Goal: Contribute content: Add original content to the website for others to see

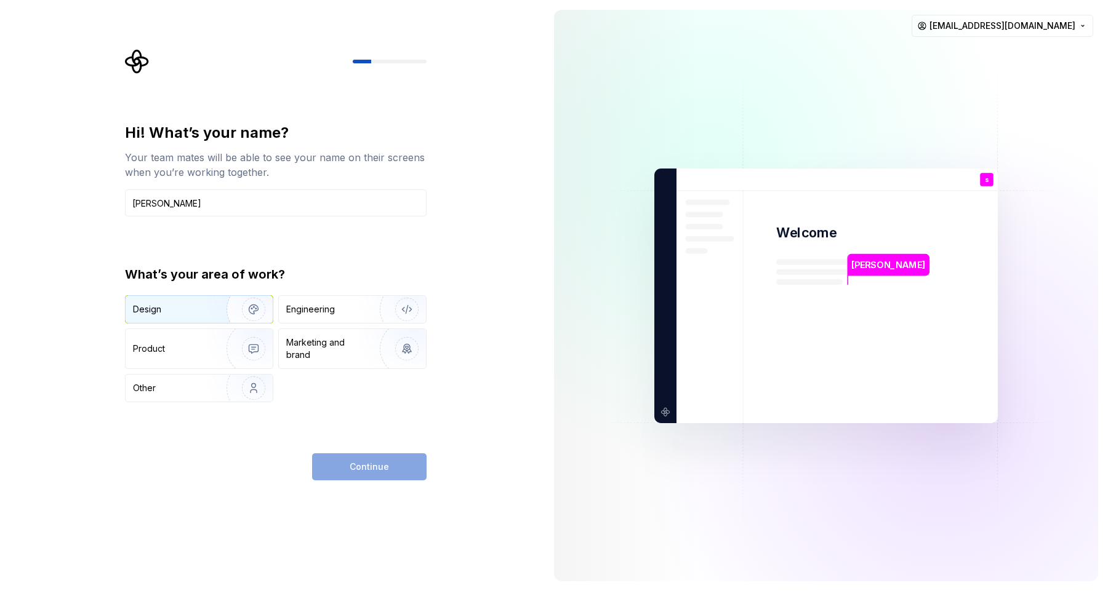
type input "soheil"
click at [204, 308] on div "Design" at bounding box center [172, 309] width 78 height 12
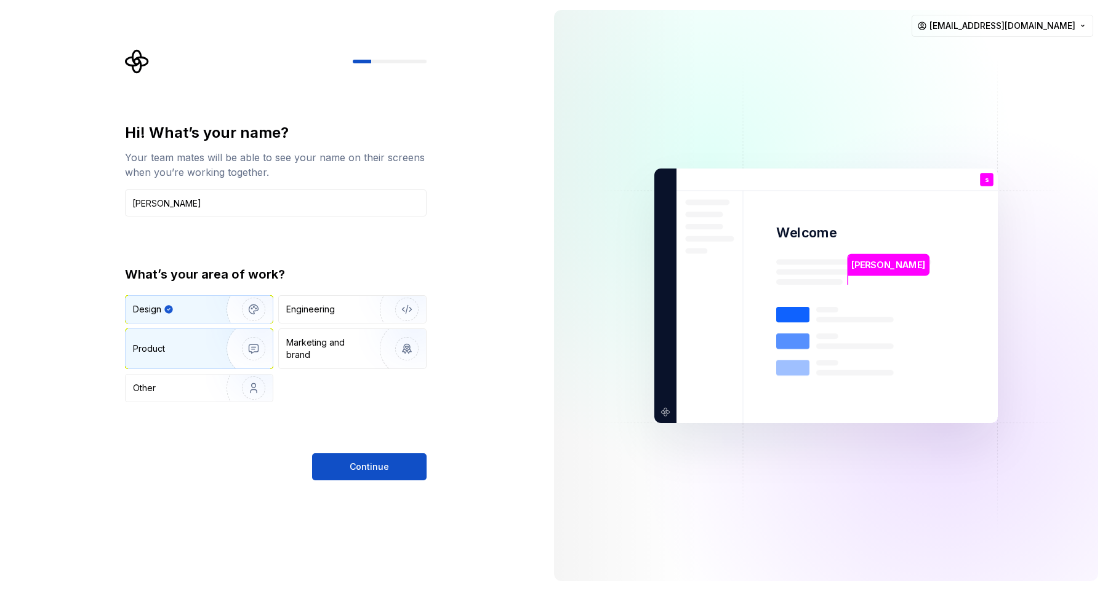
click at [200, 348] on div "Product" at bounding box center [173, 349] width 81 height 12
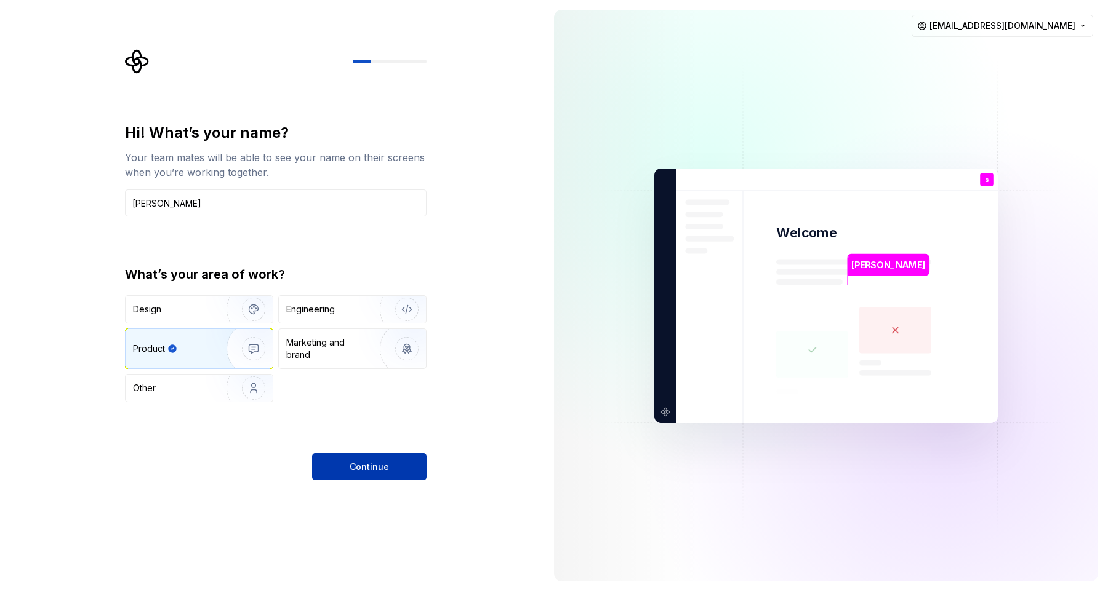
click at [365, 473] on span "Continue" at bounding box center [369, 467] width 39 height 12
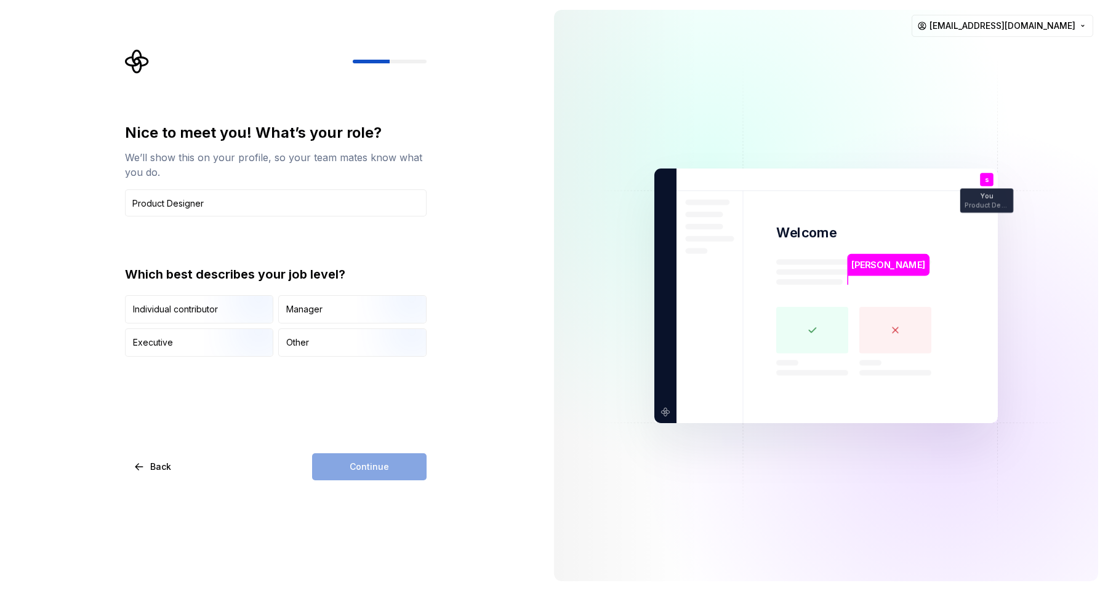
type input "Product Designer"
click at [295, 408] on div "Nice to meet you! What’s your role? We’ll show this on your profile, so your te…" at bounding box center [276, 302] width 302 height 358
click at [305, 311] on div "Manager" at bounding box center [304, 309] width 36 height 12
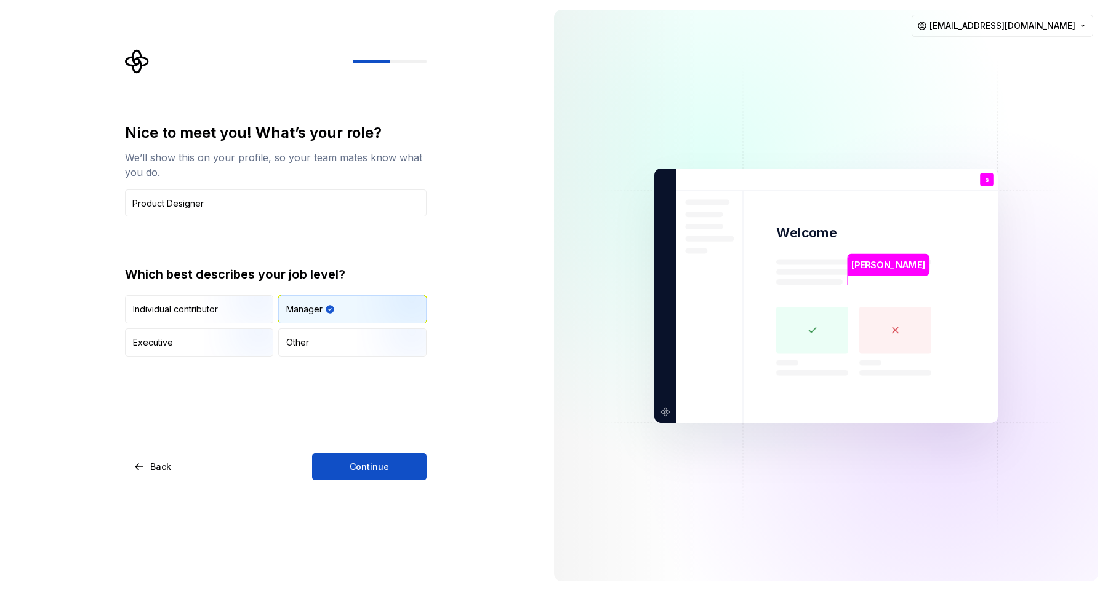
click at [326, 449] on div "Nice to meet you! What’s your role? We’ll show this on your profile, so your te…" at bounding box center [276, 302] width 302 height 358
click at [326, 469] on button "Continue" at bounding box center [369, 467] width 114 height 27
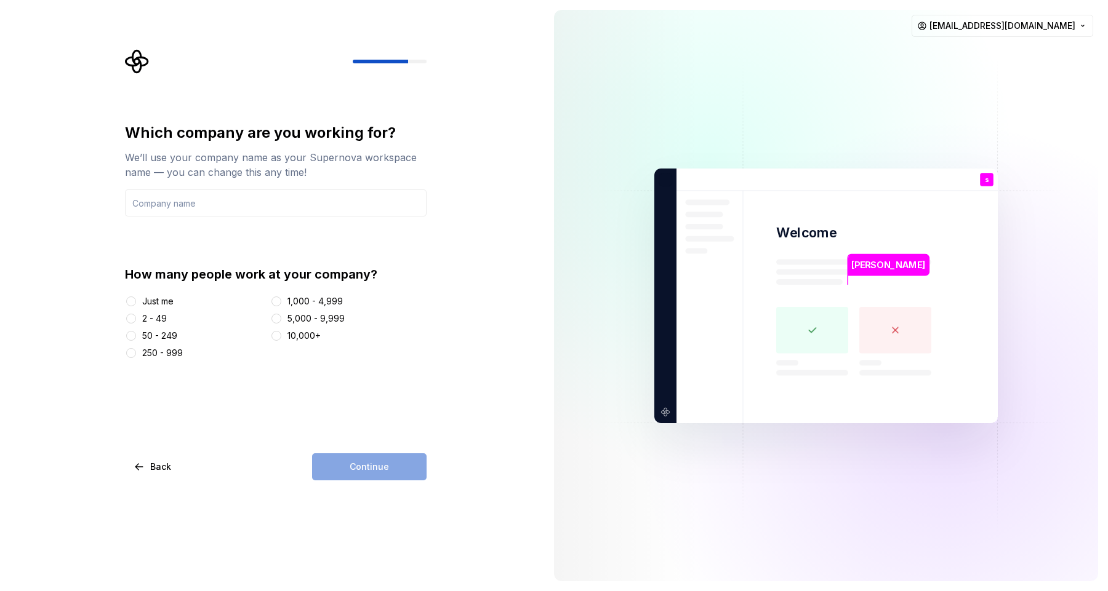
click at [162, 299] on div "Just me" at bounding box center [157, 301] width 31 height 12
click at [136, 299] on button "Just me" at bounding box center [131, 302] width 10 height 10
click at [276, 198] on input "text" at bounding box center [276, 203] width 302 height 27
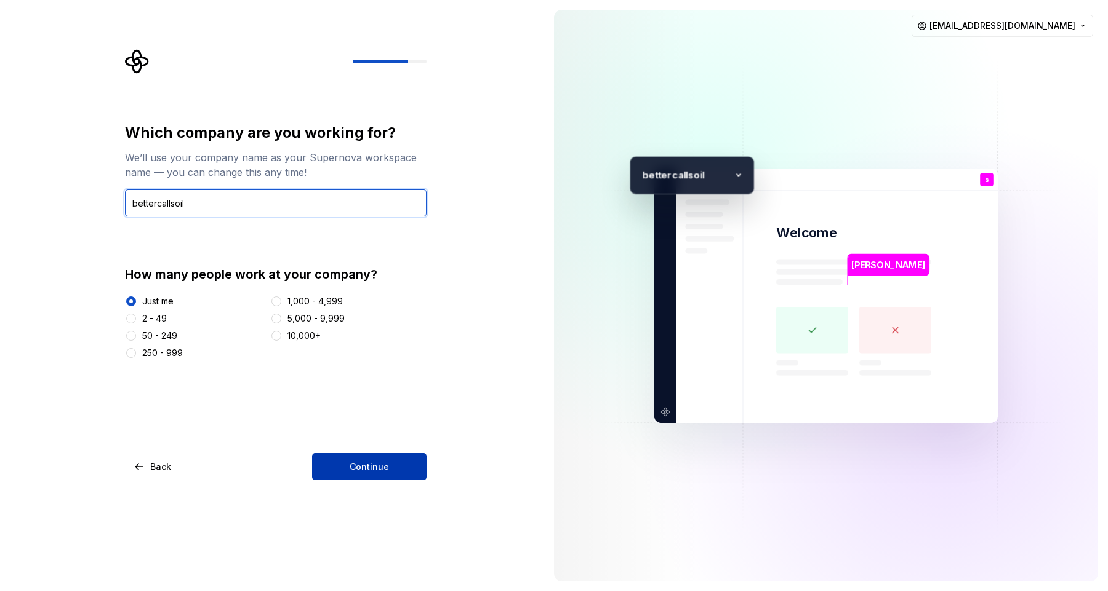
type input "bettercallsoil"
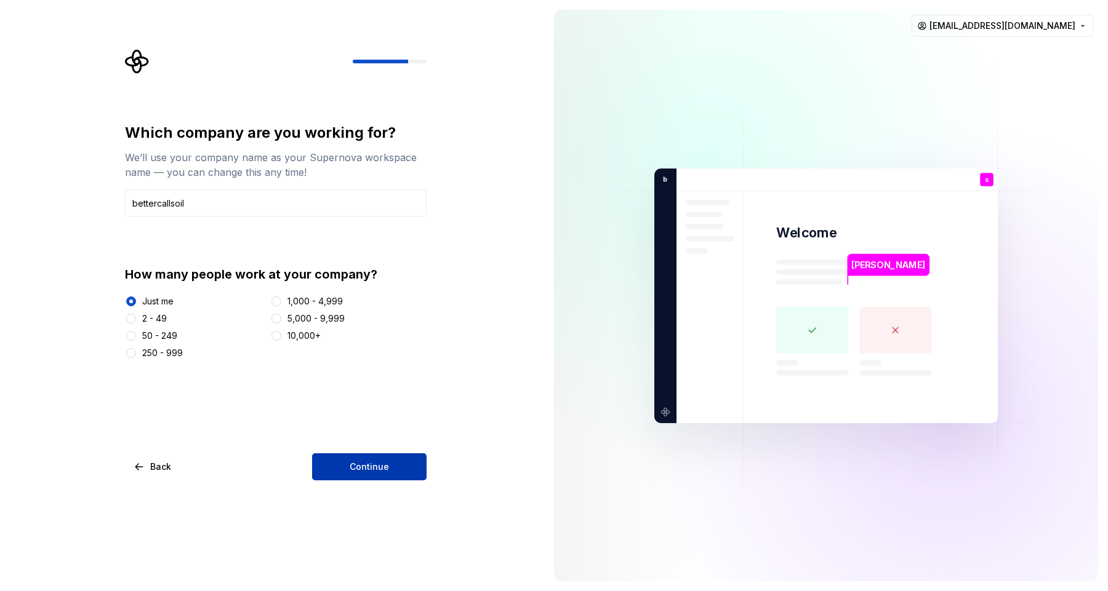
click at [366, 463] on span "Continue" at bounding box center [369, 467] width 39 height 12
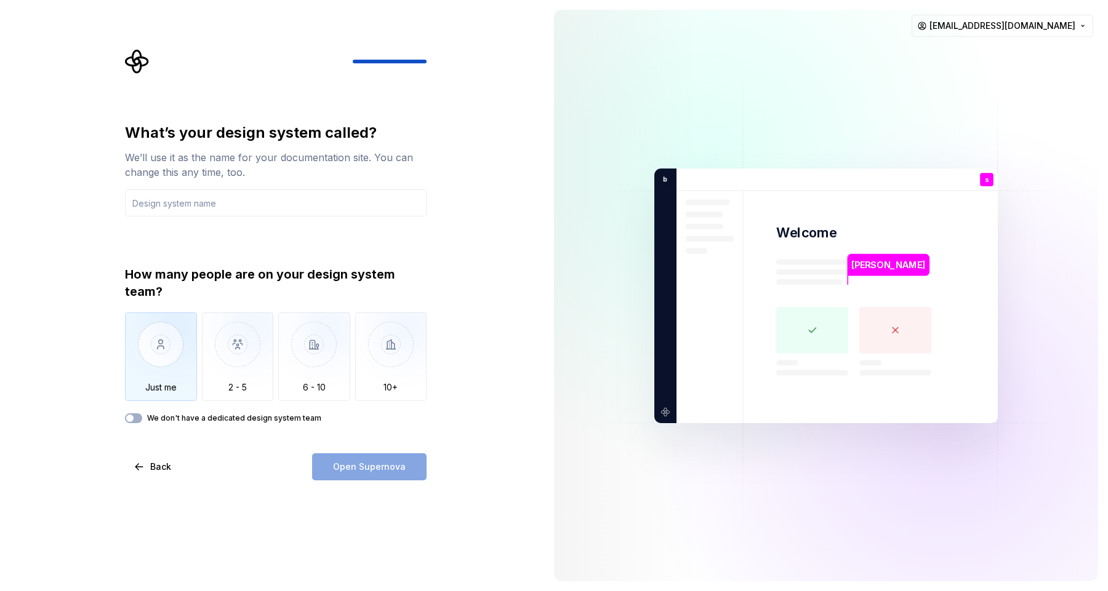
click at [162, 372] on img "button" at bounding box center [161, 354] width 72 height 82
click at [333, 464] on div "Open Supernova" at bounding box center [369, 467] width 114 height 27
click at [177, 210] on input "text" at bounding box center [276, 203] width 302 height 27
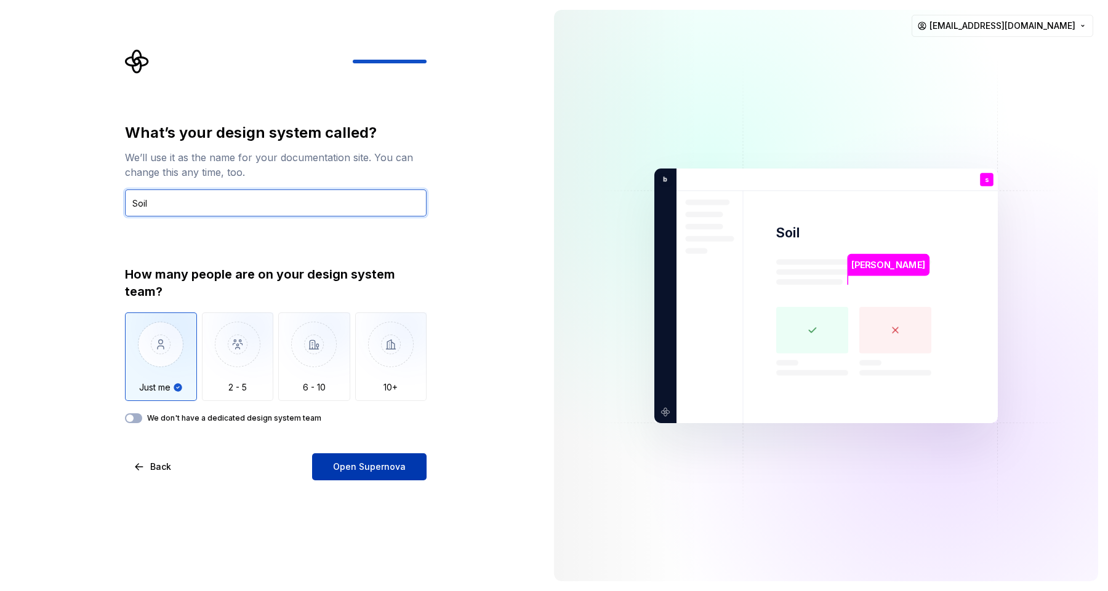
type input "Soil"
click at [400, 476] on button "Open Supernova" at bounding box center [369, 467] width 114 height 27
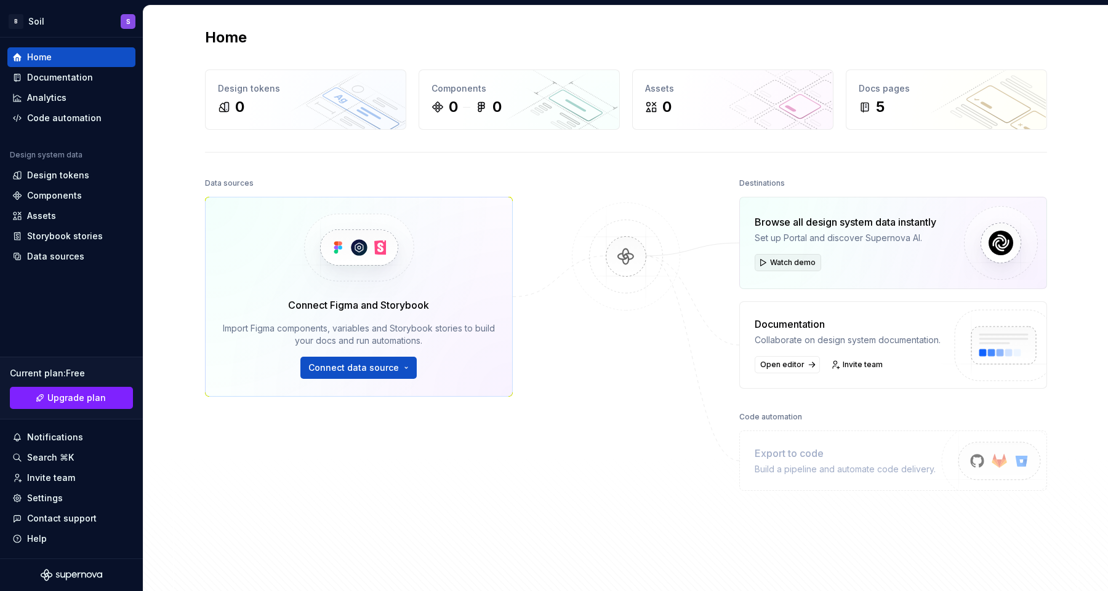
click at [763, 266] on button "Watch demo" at bounding box center [788, 262] width 66 height 17
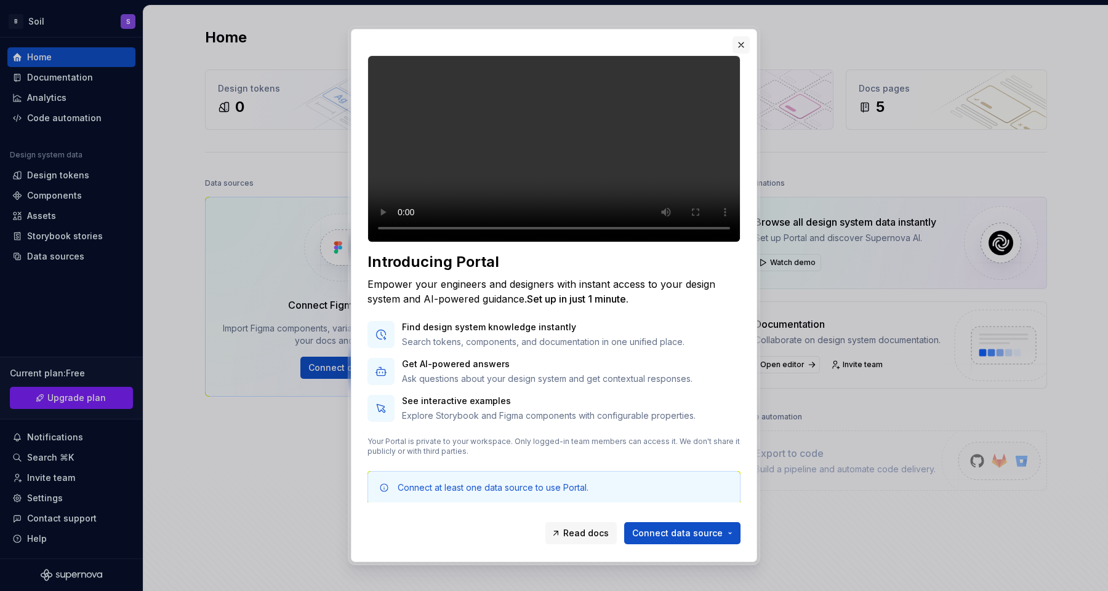
click at [739, 46] on button "button" at bounding box center [740, 44] width 17 height 17
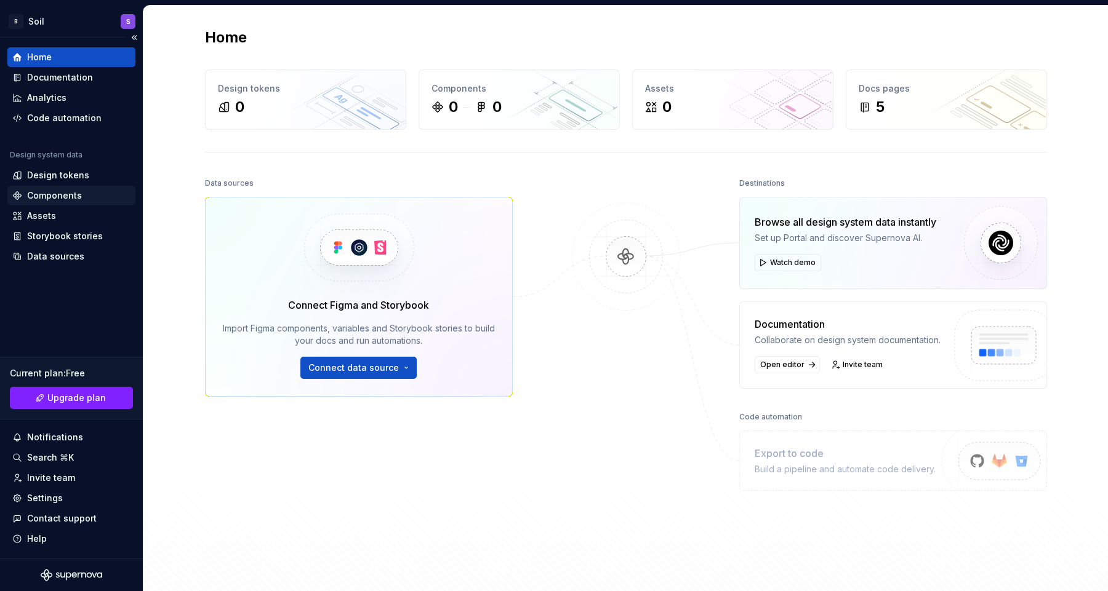
click at [55, 192] on div "Components" at bounding box center [54, 196] width 55 height 12
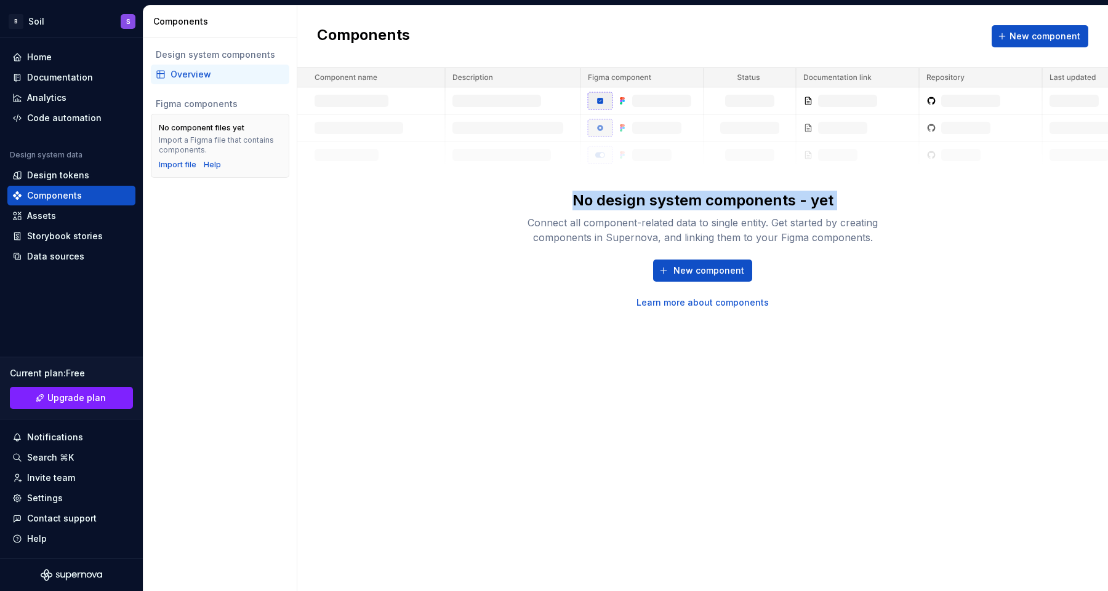
drag, startPoint x: 569, startPoint y: 201, endPoint x: 883, endPoint y: 203, distance: 313.3
click at [883, 203] on div "No design system components - yet Connect all component-related data to single …" at bounding box center [703, 218] width 394 height 54
click at [835, 201] on div "No design system components - yet Connect all component-related data to single …" at bounding box center [703, 218] width 394 height 54
drag, startPoint x: 571, startPoint y: 200, endPoint x: 867, endPoint y: 210, distance: 296.2
click at [867, 210] on div "No design system components - yet Connect all component-related data to single …" at bounding box center [703, 218] width 394 height 54
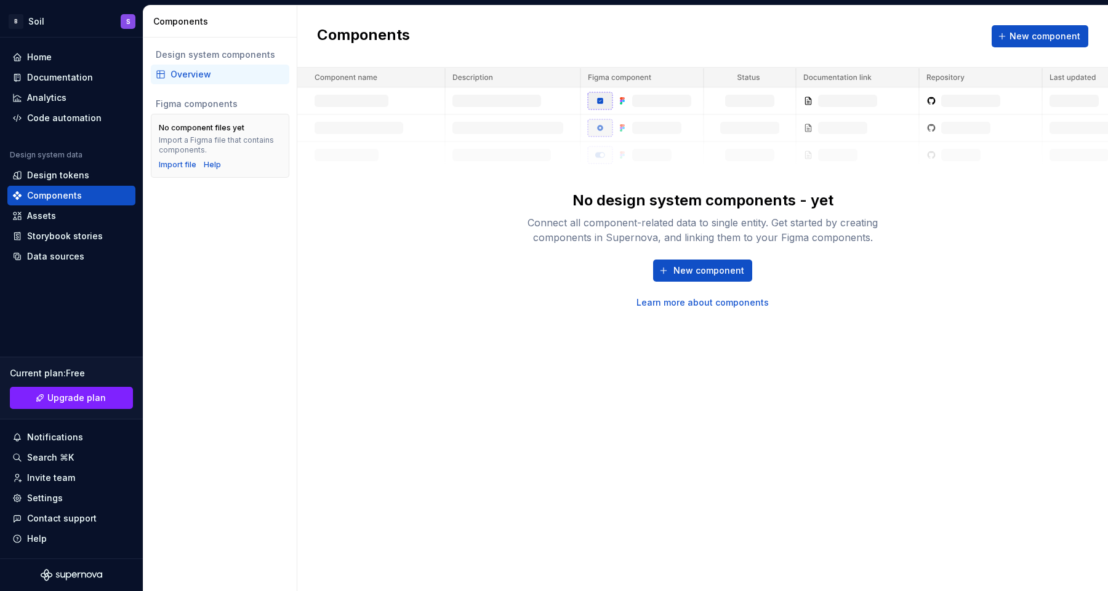
click at [767, 225] on div "Connect all component-related data to single entity. Get started by creating co…" at bounding box center [703, 230] width 394 height 30
click at [702, 268] on span "New component" at bounding box center [708, 271] width 71 height 12
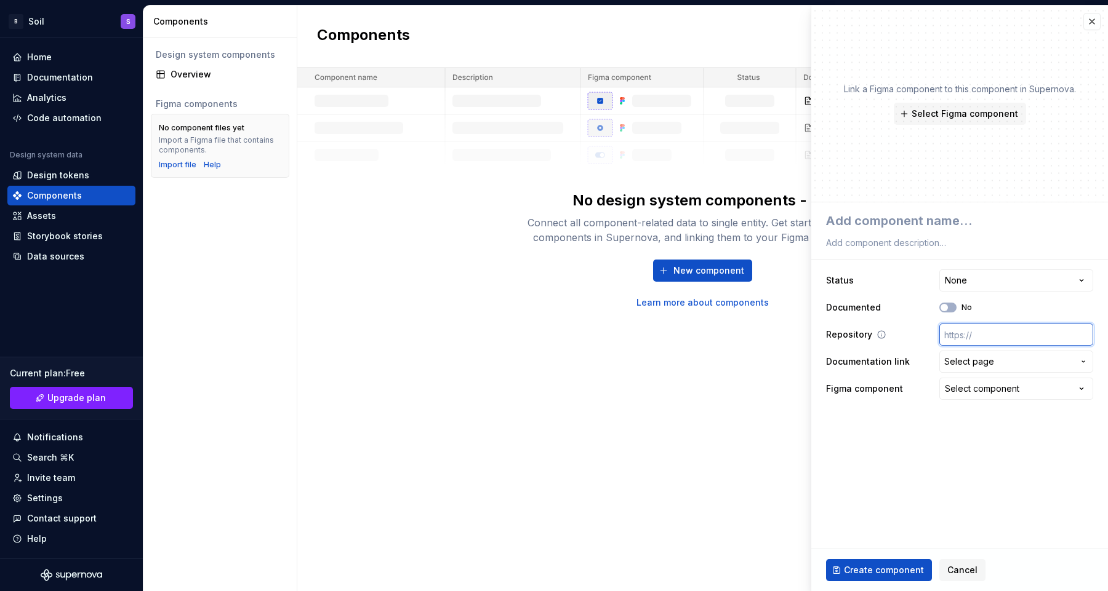
click at [955, 338] on input "text" at bounding box center [1016, 335] width 154 height 22
type textarea "*"
click at [959, 365] on span "Select page" at bounding box center [969, 362] width 50 height 12
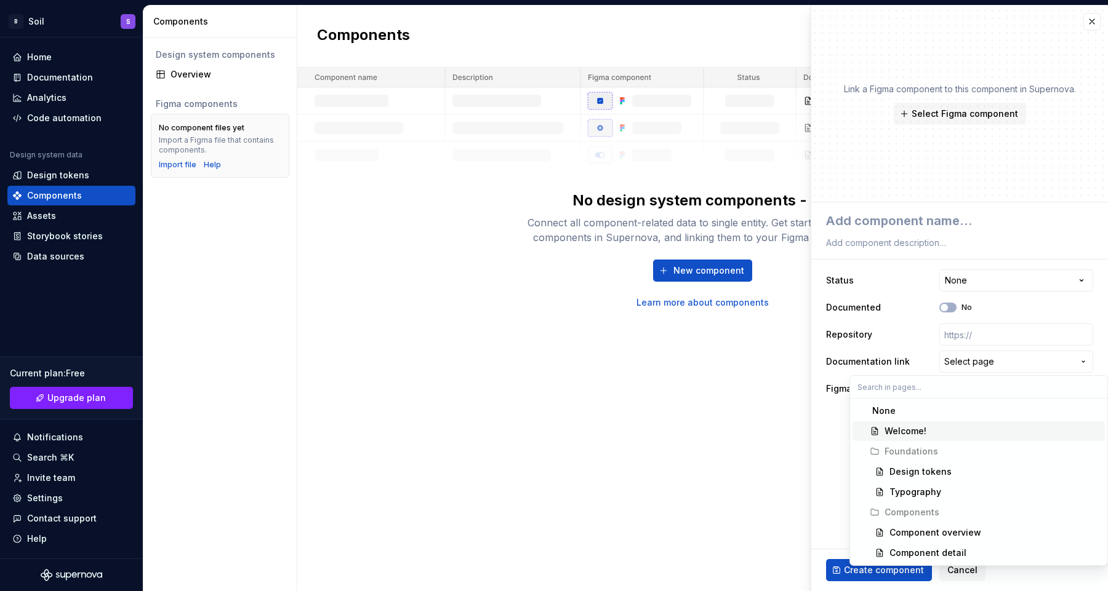
click at [843, 438] on html "**********" at bounding box center [554, 295] width 1108 height 591
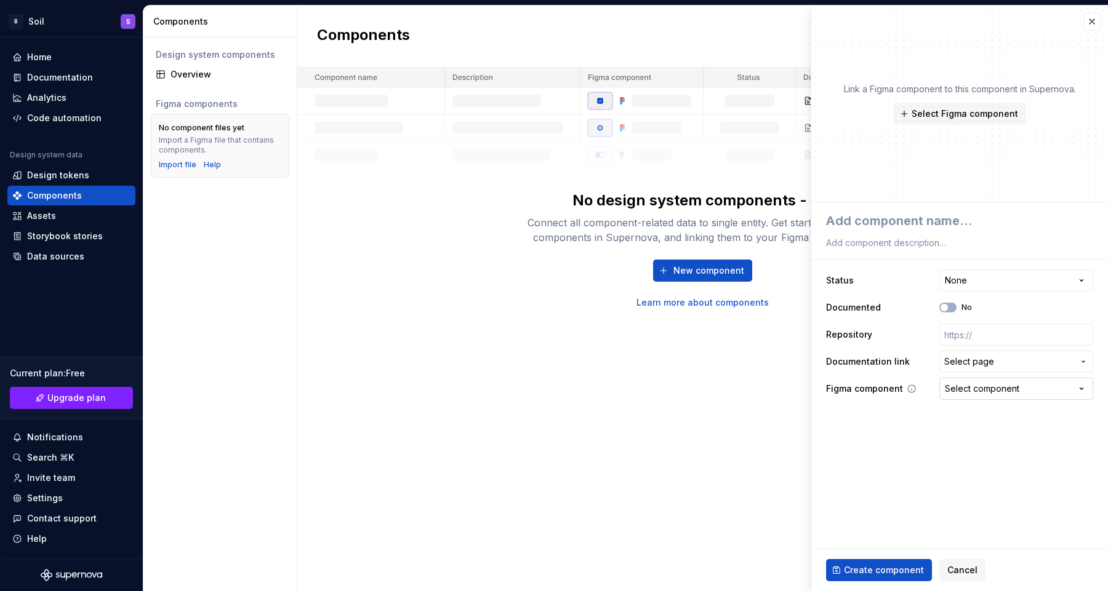
click at [978, 393] on div "Select component" at bounding box center [982, 389] width 74 height 12
click at [873, 428] on html "**********" at bounding box center [554, 295] width 1108 height 591
click at [84, 122] on div "Code automation" at bounding box center [64, 118] width 74 height 12
